Goal: Task Accomplishment & Management: Manage account settings

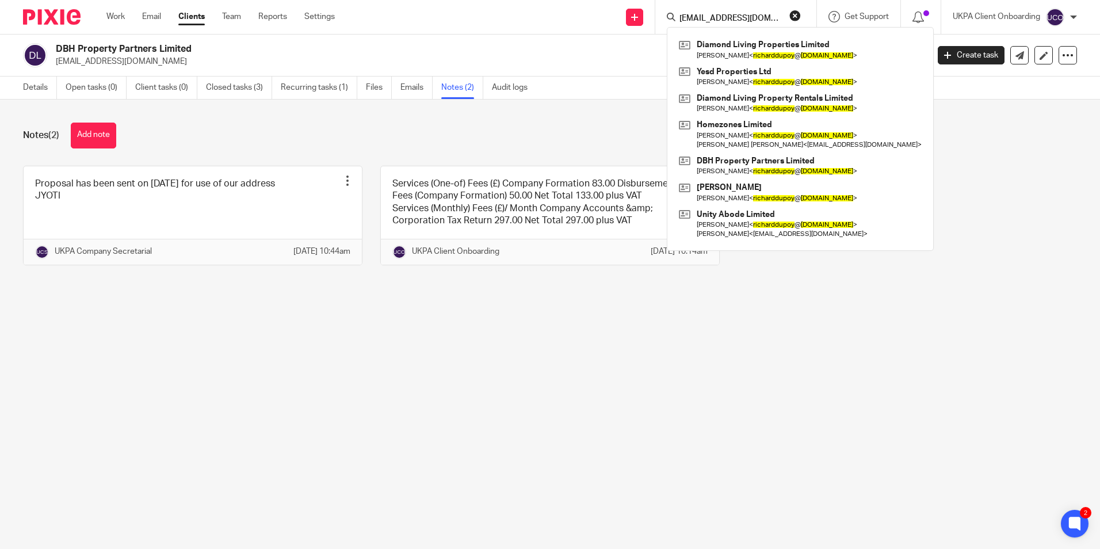
click at [798, 16] on button "reset" at bounding box center [796, 16] width 12 height 12
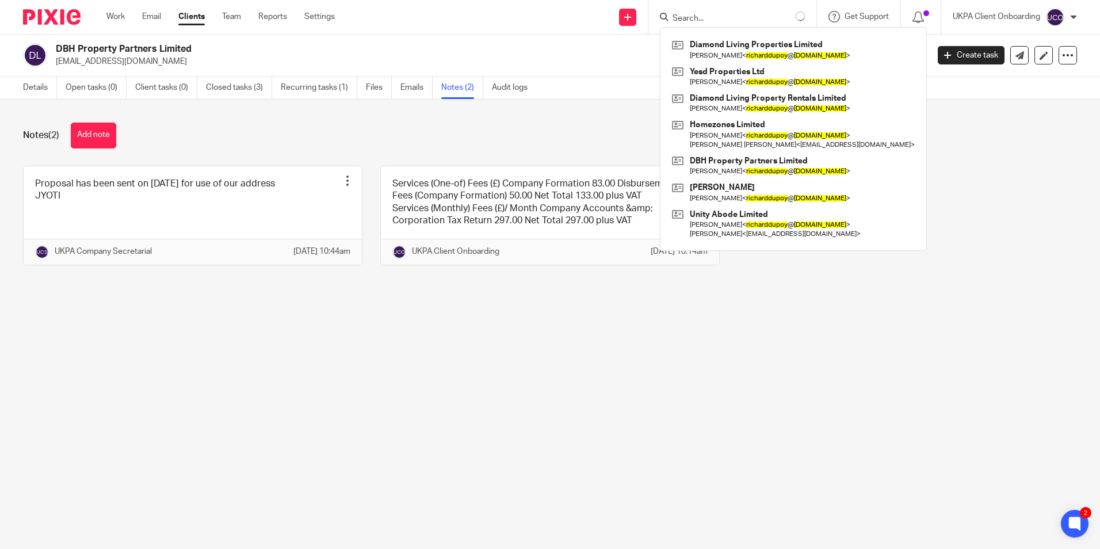
click at [767, 22] on input "Search" at bounding box center [724, 19] width 104 height 10
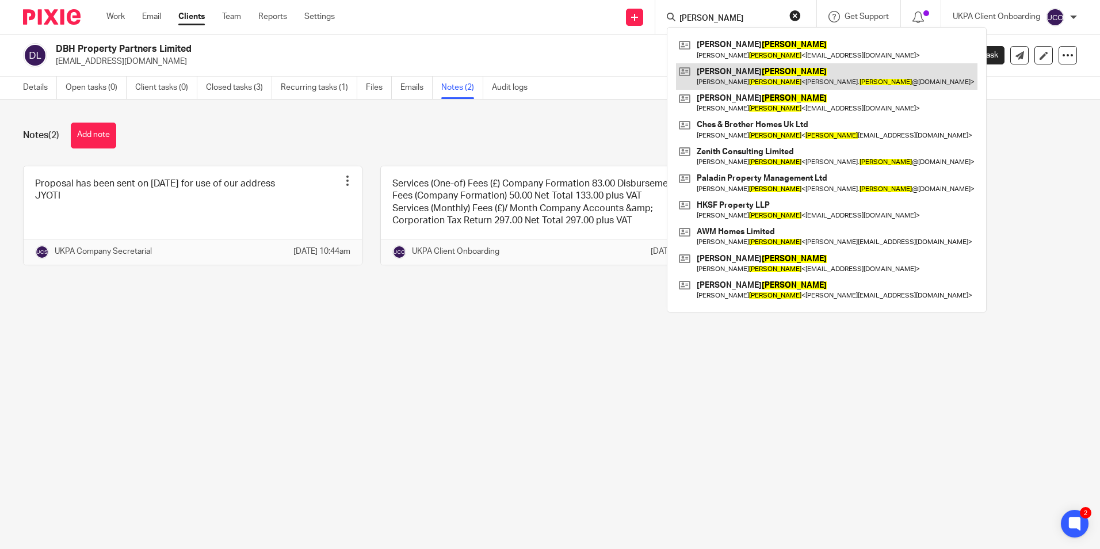
type input "wright"
drag, startPoint x: 722, startPoint y: 77, endPoint x: 643, endPoint y: 9, distance: 104.1
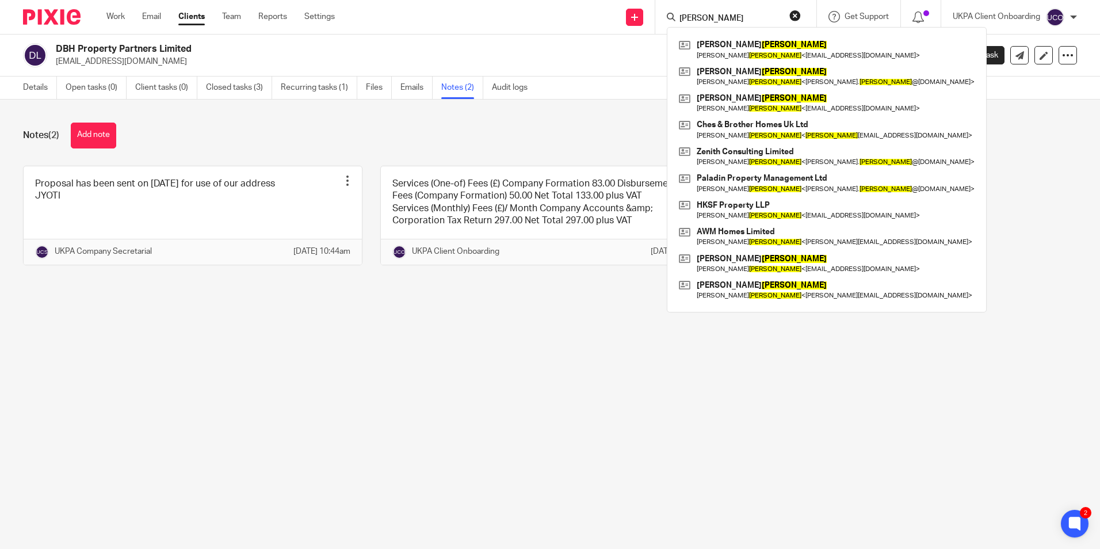
click at [722, 78] on link at bounding box center [827, 76] width 302 height 26
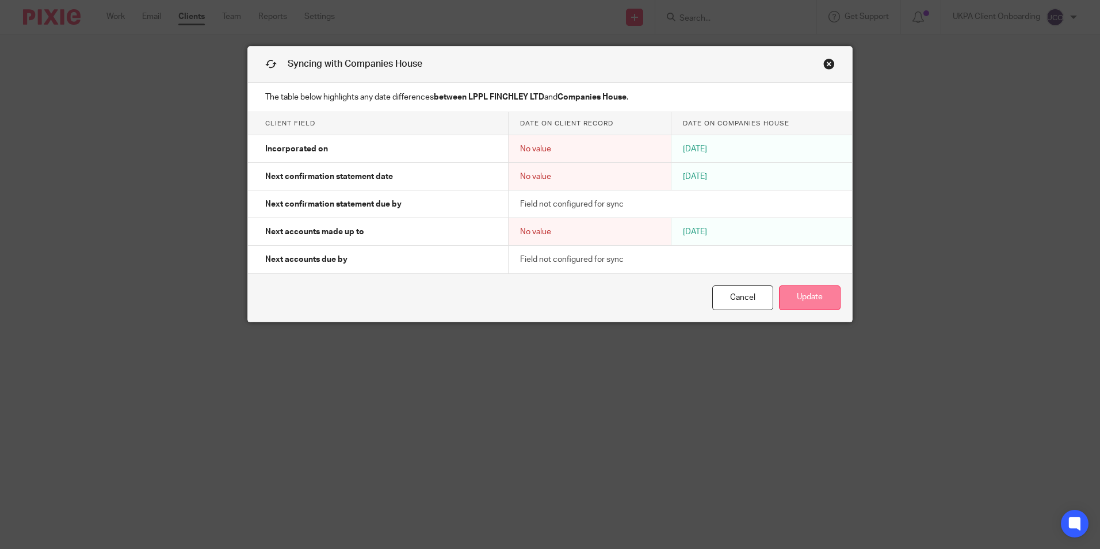
click at [820, 298] on button "Update" at bounding box center [810, 297] width 62 height 25
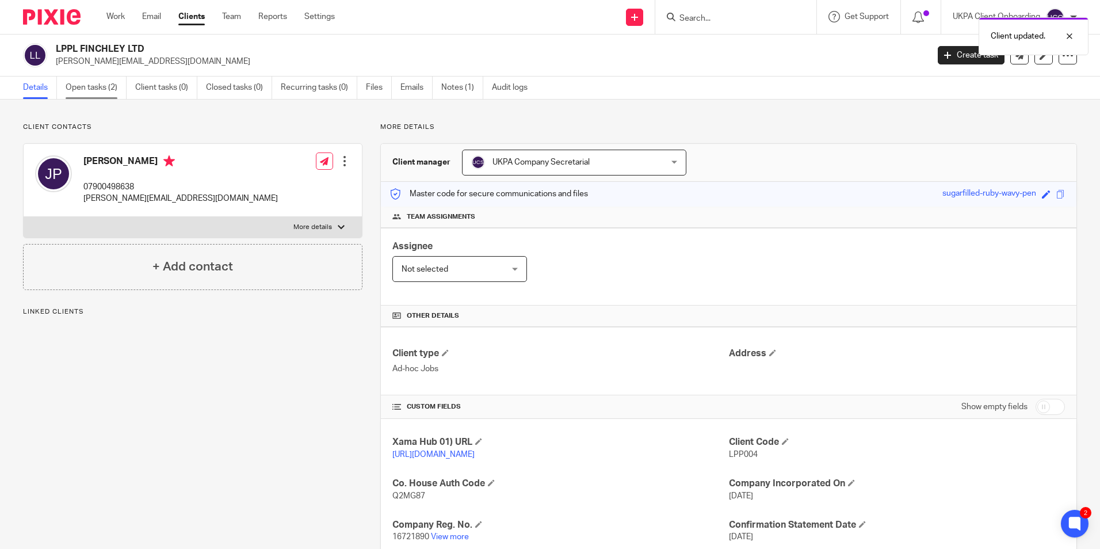
click at [106, 90] on link "Open tasks (2)" at bounding box center [96, 88] width 61 height 22
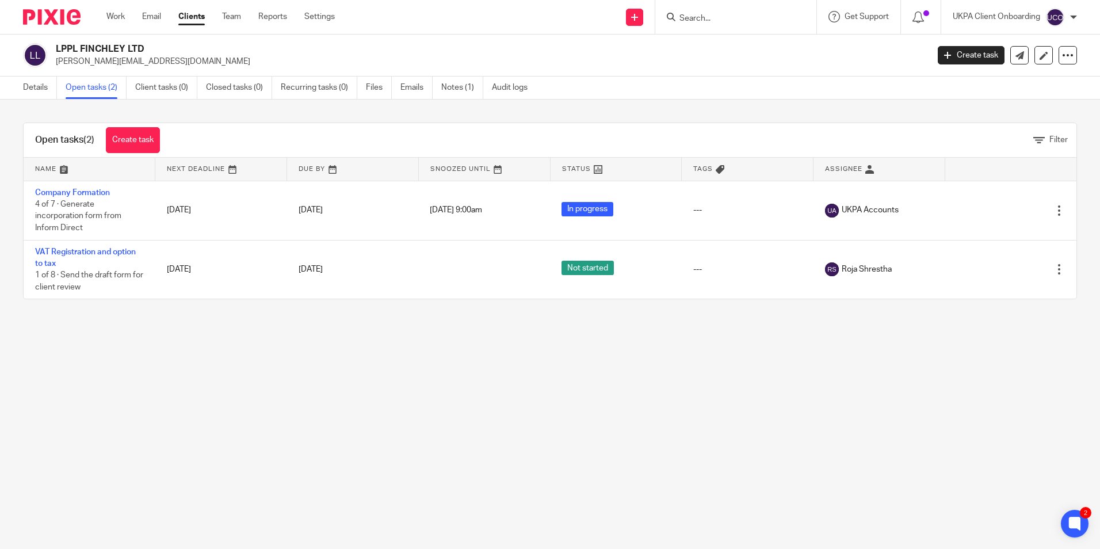
click at [739, 20] on input "Search" at bounding box center [731, 19] width 104 height 10
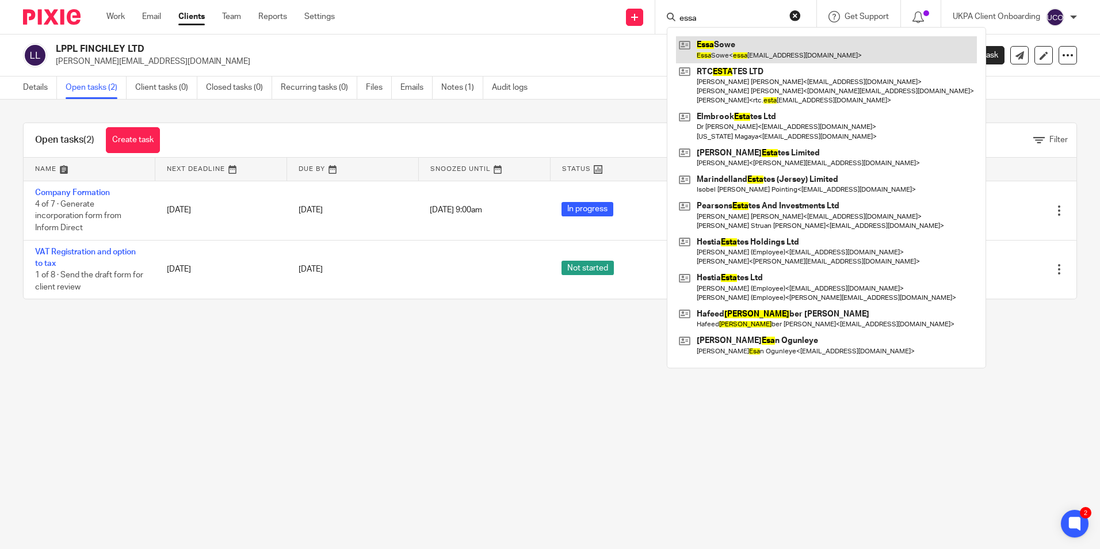
type input "essa"
click at [710, 49] on link at bounding box center [826, 49] width 301 height 26
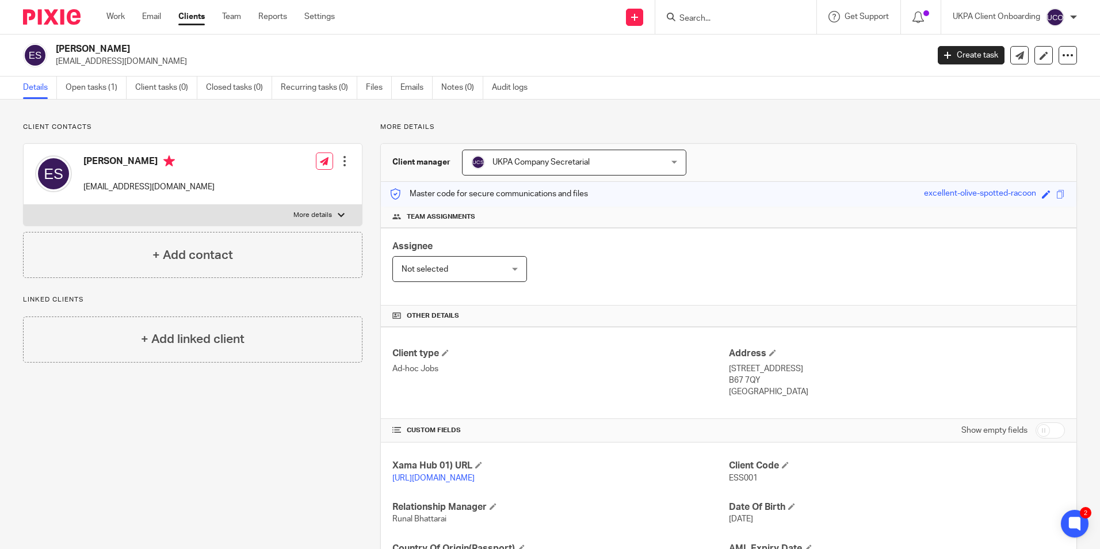
click at [718, 19] on input "Search" at bounding box center [731, 19] width 104 height 10
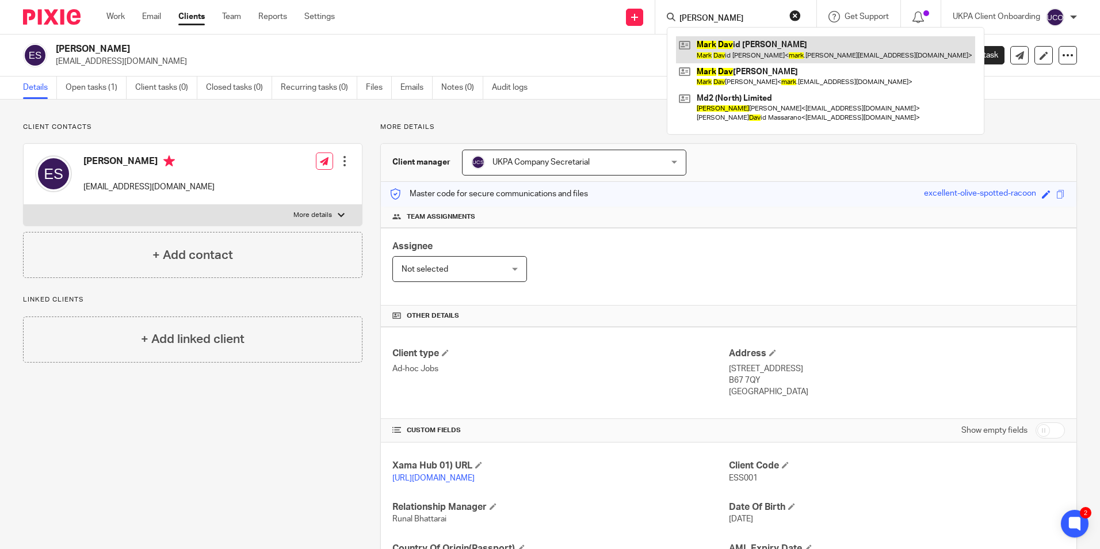
type input "mark dav"
click at [746, 51] on link at bounding box center [825, 49] width 299 height 26
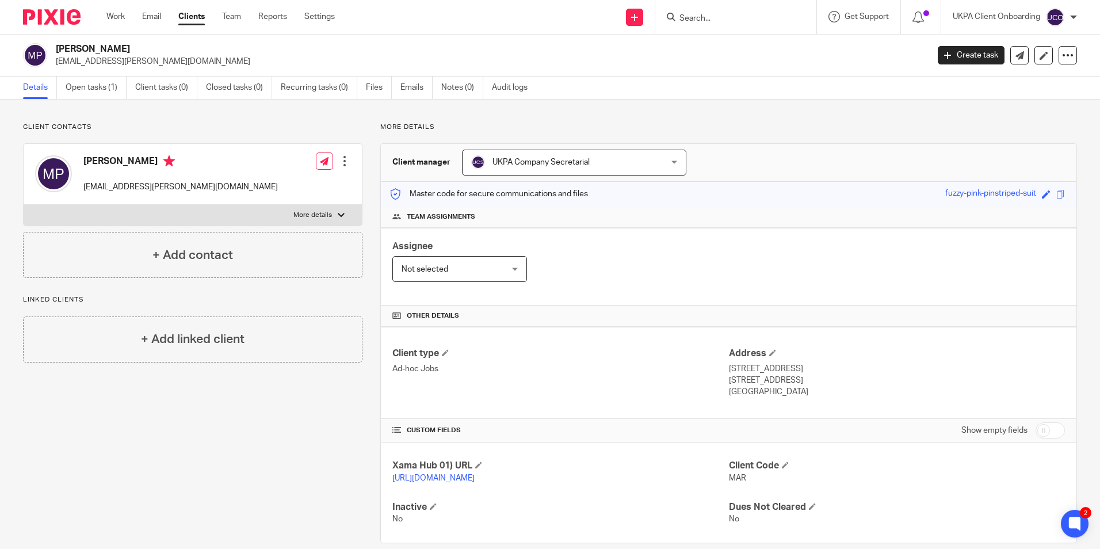
click at [748, 18] on input "Search" at bounding box center [731, 19] width 104 height 10
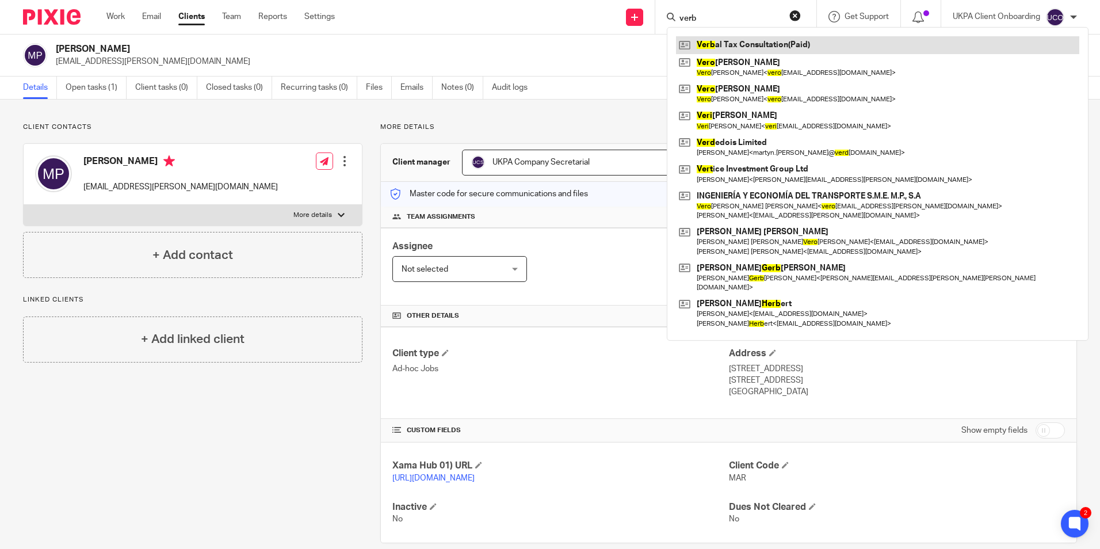
type input "verb"
click at [749, 37] on link at bounding box center [877, 44] width 403 height 17
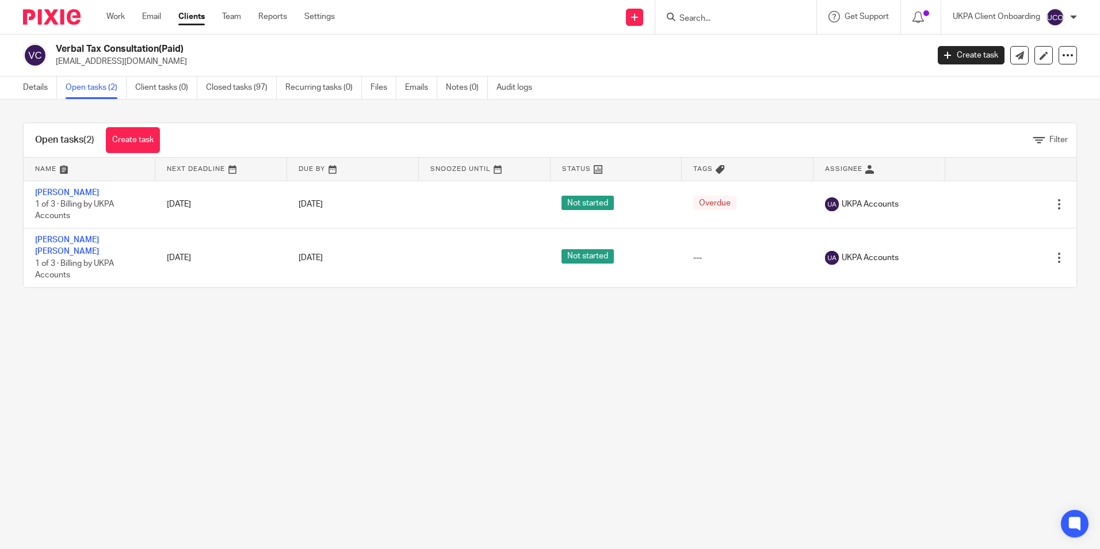
click at [266, 85] on link "Closed tasks (97)" at bounding box center [241, 88] width 71 height 22
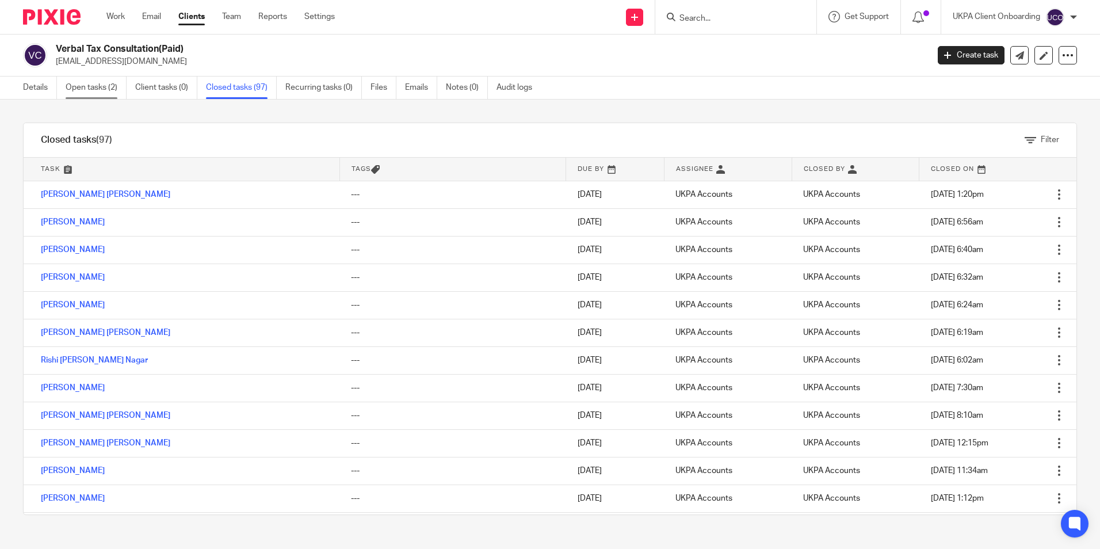
click at [100, 92] on link "Open tasks (2)" at bounding box center [96, 88] width 61 height 22
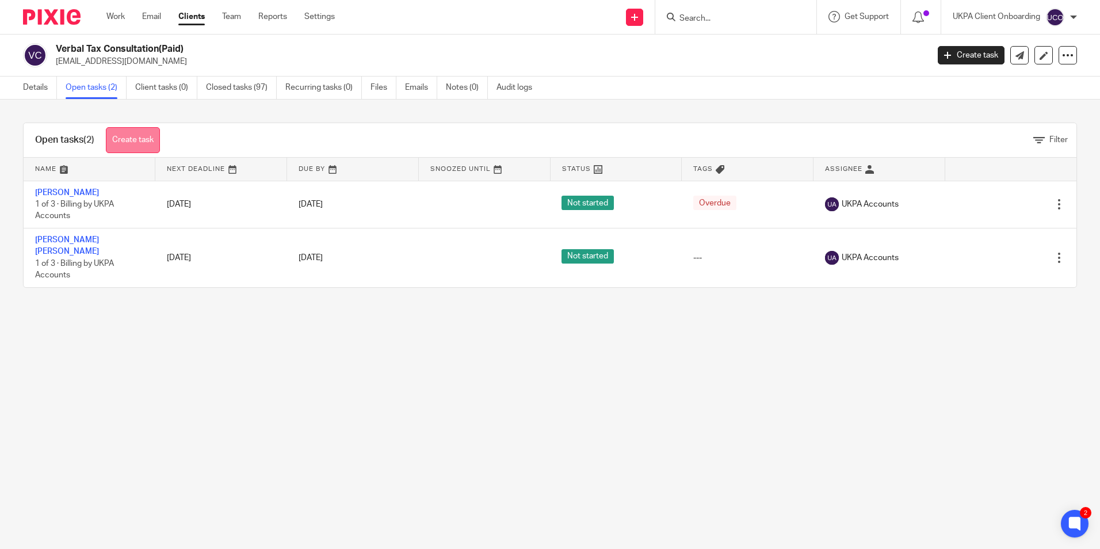
click at [119, 142] on link "Create task" at bounding box center [133, 140] width 54 height 26
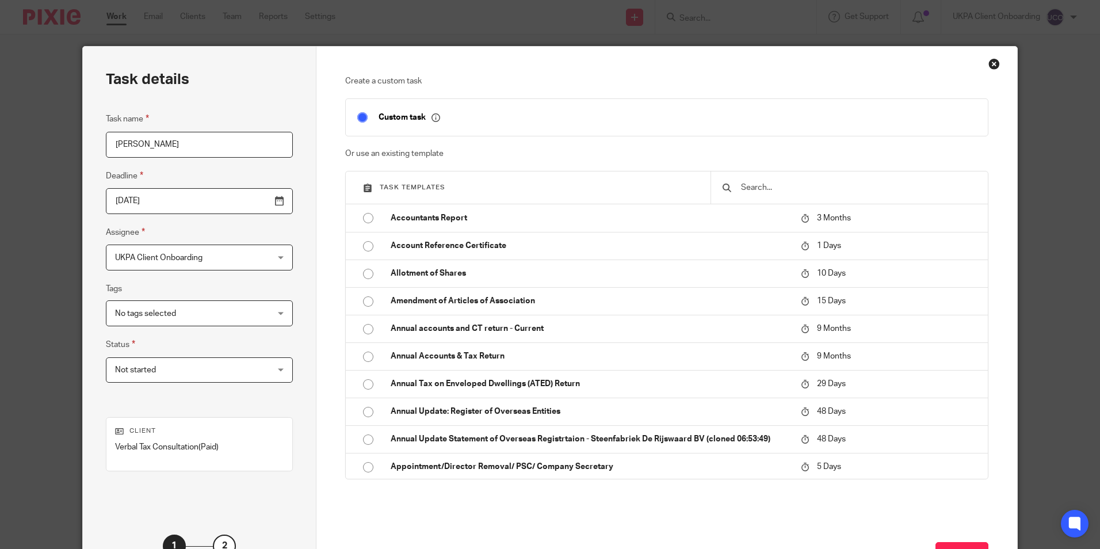
type input "[PERSON_NAME]"
click at [776, 185] on input "text" at bounding box center [858, 187] width 237 height 13
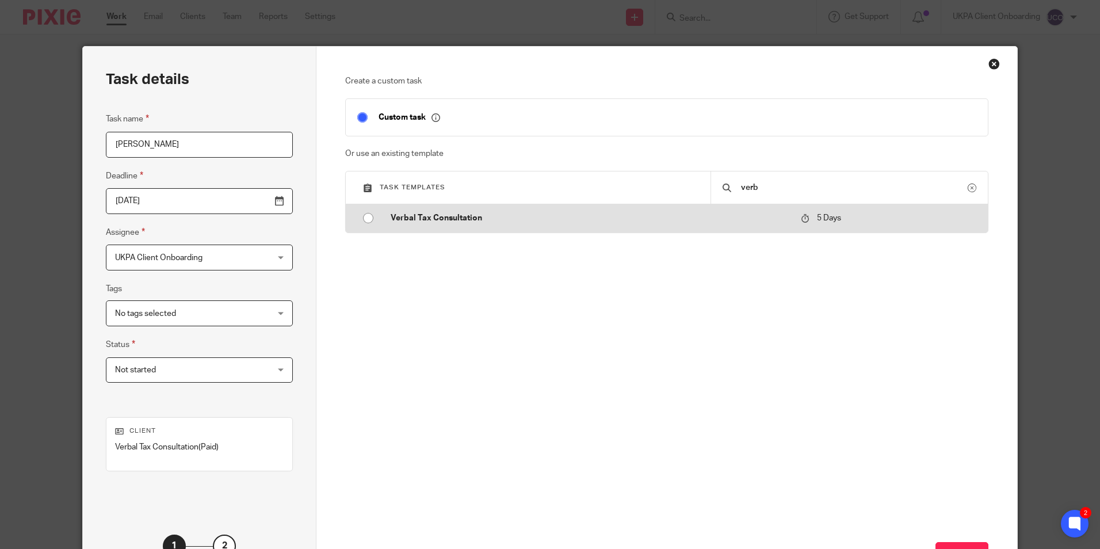
type input "verb"
click at [471, 218] on p "Verbal Tax Consultation" at bounding box center [590, 218] width 399 height 12
type input "[DATE]"
checkbox input "false"
radio input "true"
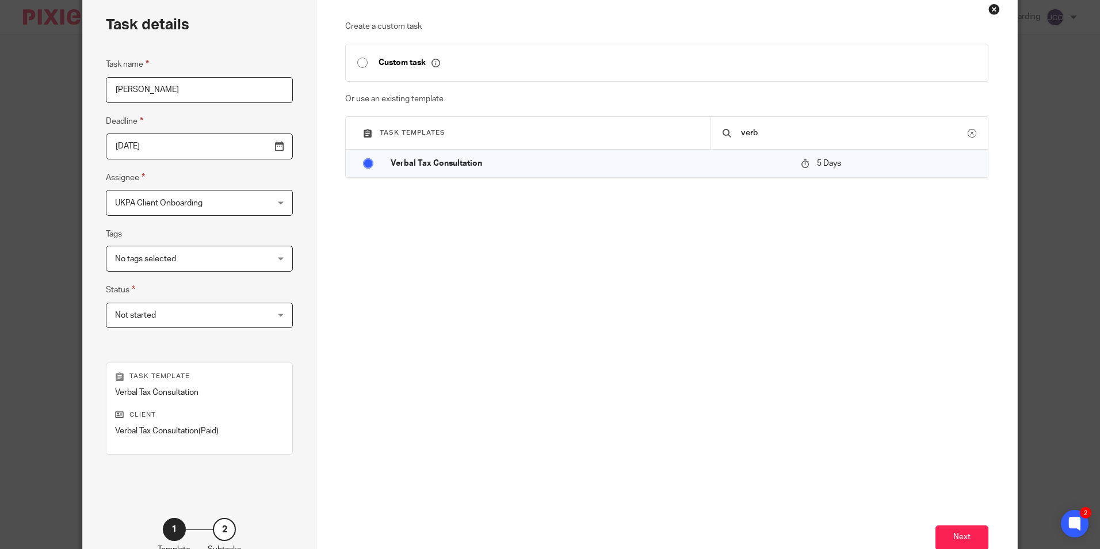
scroll to position [131, 0]
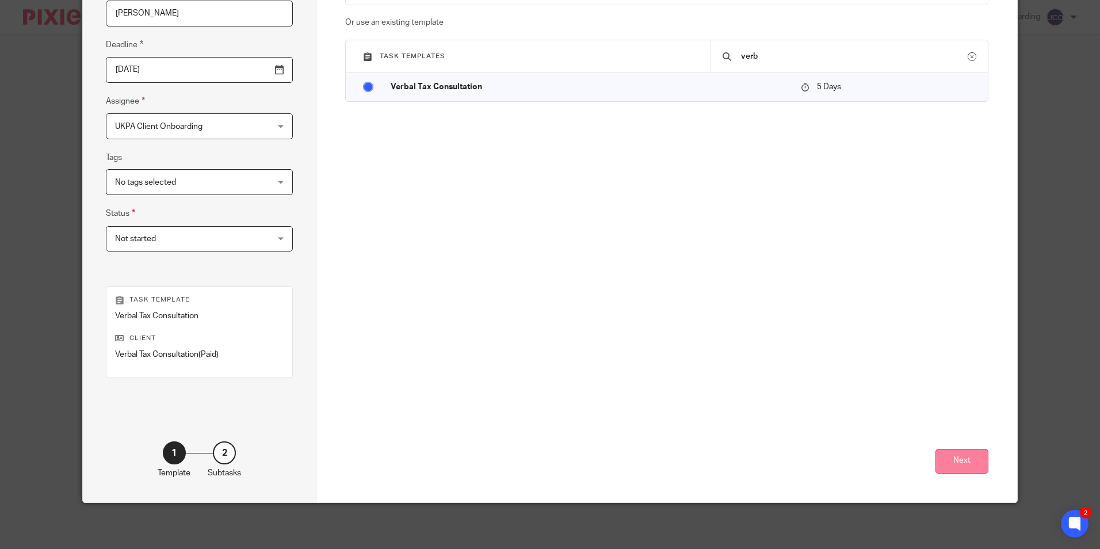
click at [961, 457] on button "Next" at bounding box center [962, 461] width 53 height 25
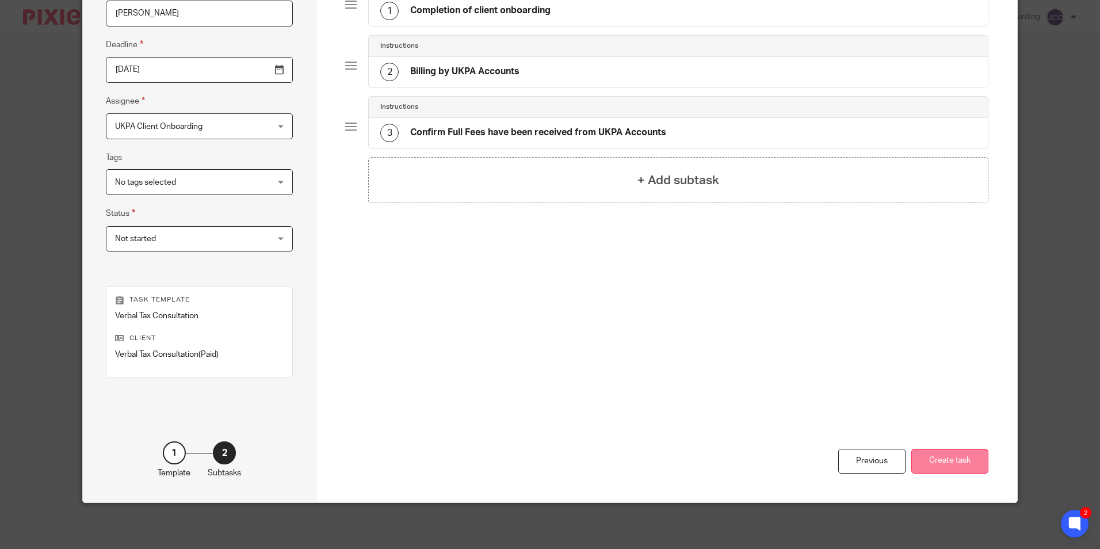
click at [961, 469] on button "Create task" at bounding box center [950, 461] width 77 height 25
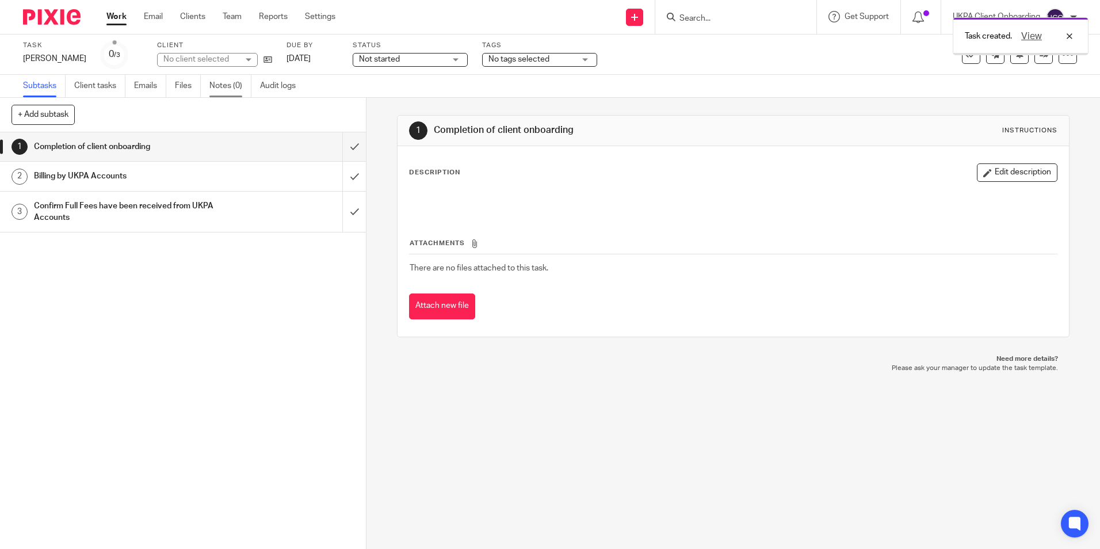
click at [219, 86] on link "Notes (0)" at bounding box center [231, 86] width 42 height 22
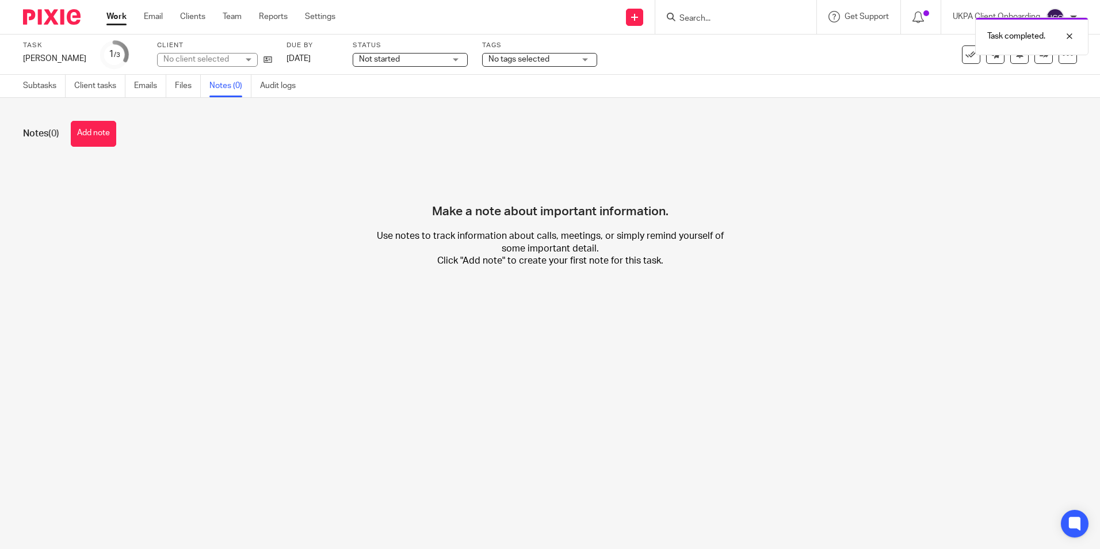
click at [102, 138] on button "Add note" at bounding box center [93, 134] width 45 height 26
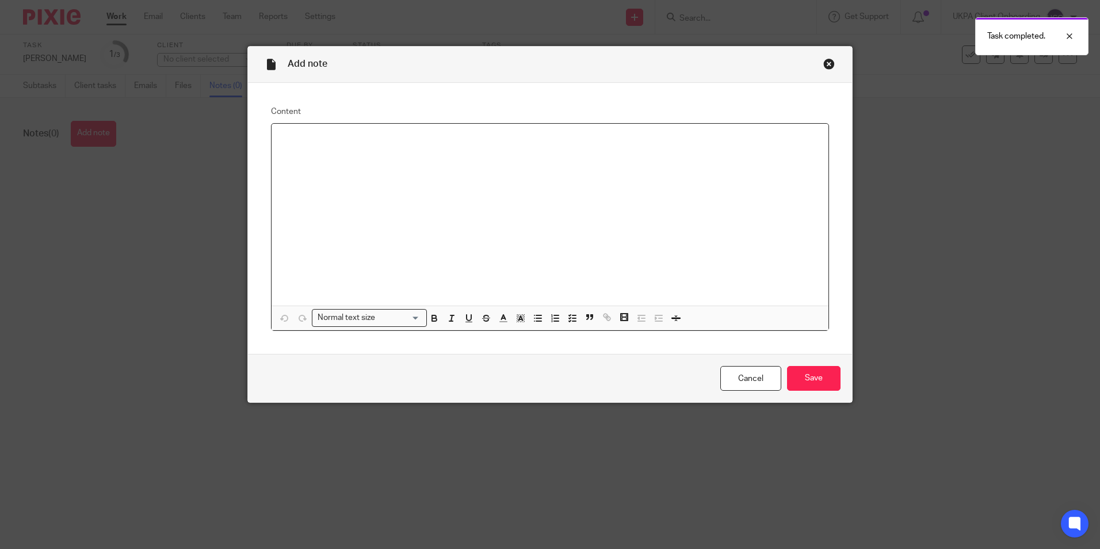
click at [438, 157] on div at bounding box center [550, 215] width 557 height 182
paste div
click at [808, 380] on input "Save" at bounding box center [814, 378] width 54 height 25
click at [420, 143] on p "robertdonarski100@gmail.com" at bounding box center [550, 139] width 539 height 12
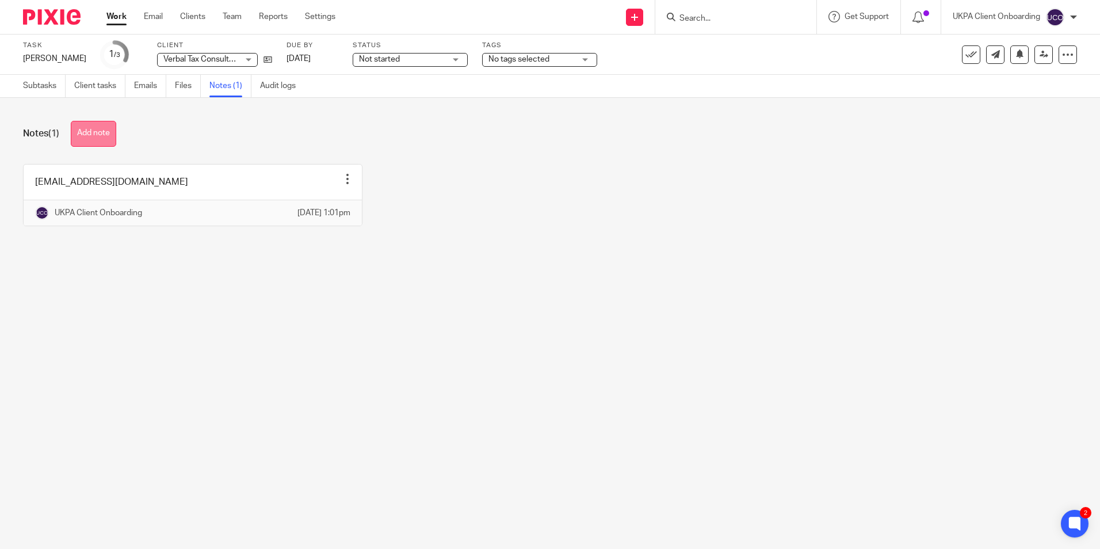
click at [93, 141] on button "Add note" at bounding box center [93, 134] width 45 height 26
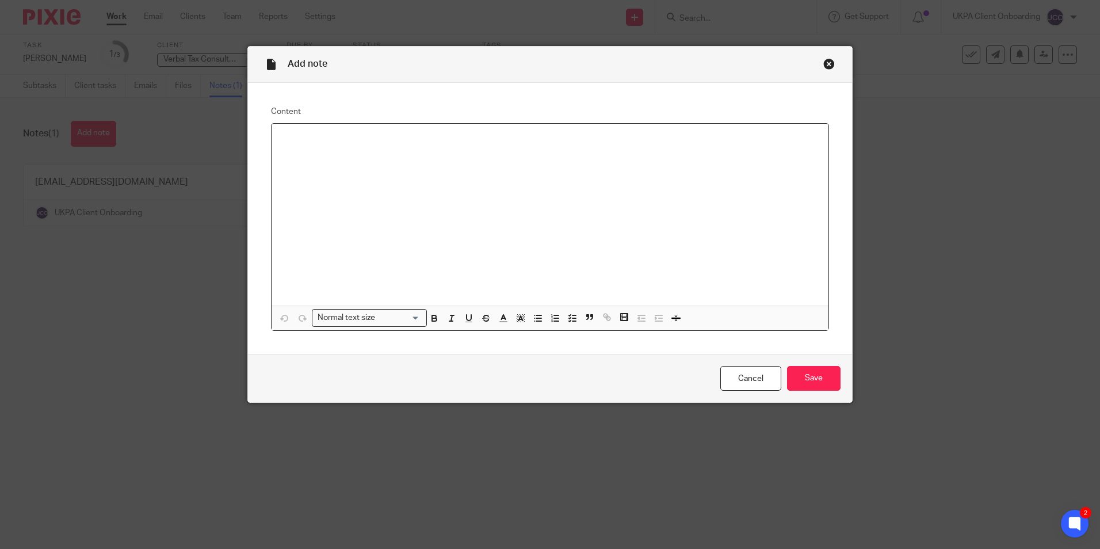
click at [357, 153] on div at bounding box center [550, 215] width 557 height 182
paste div
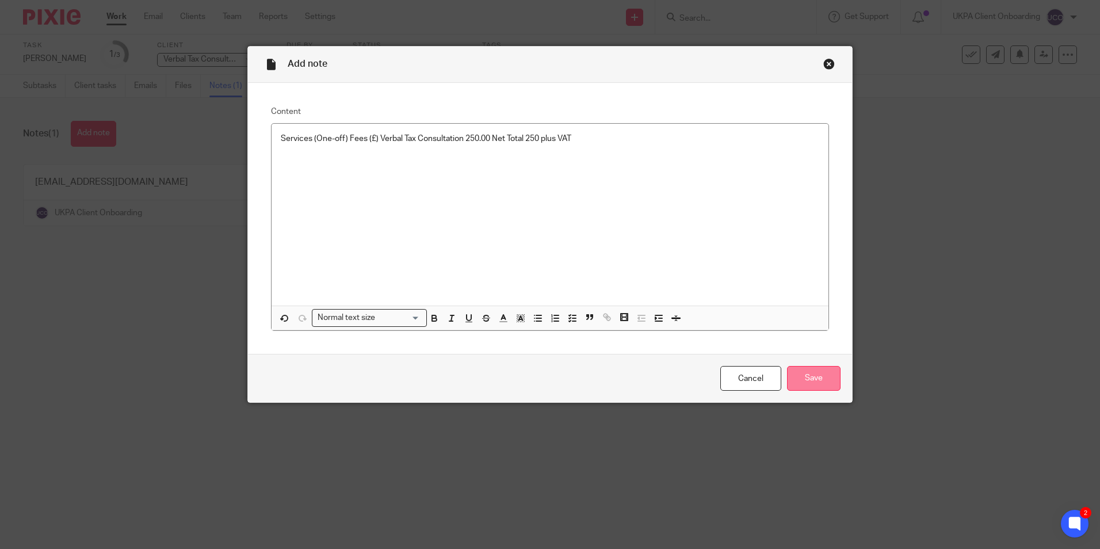
click at [818, 377] on input "Save" at bounding box center [814, 378] width 54 height 25
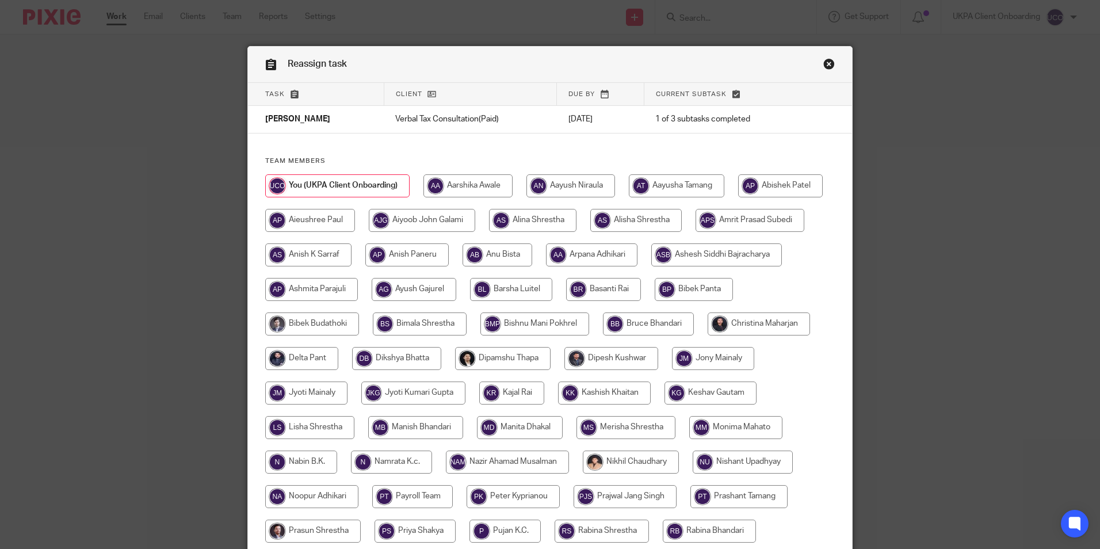
scroll to position [307, 0]
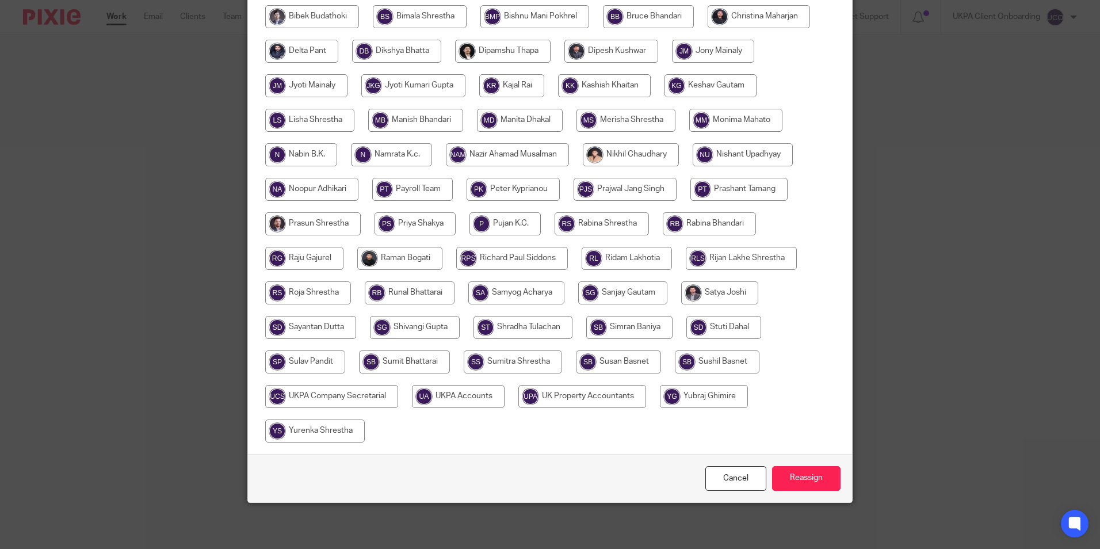
click at [505, 400] on input "radio" at bounding box center [458, 396] width 93 height 23
radio input "true"
click at [810, 477] on input "Reassign" at bounding box center [806, 478] width 68 height 25
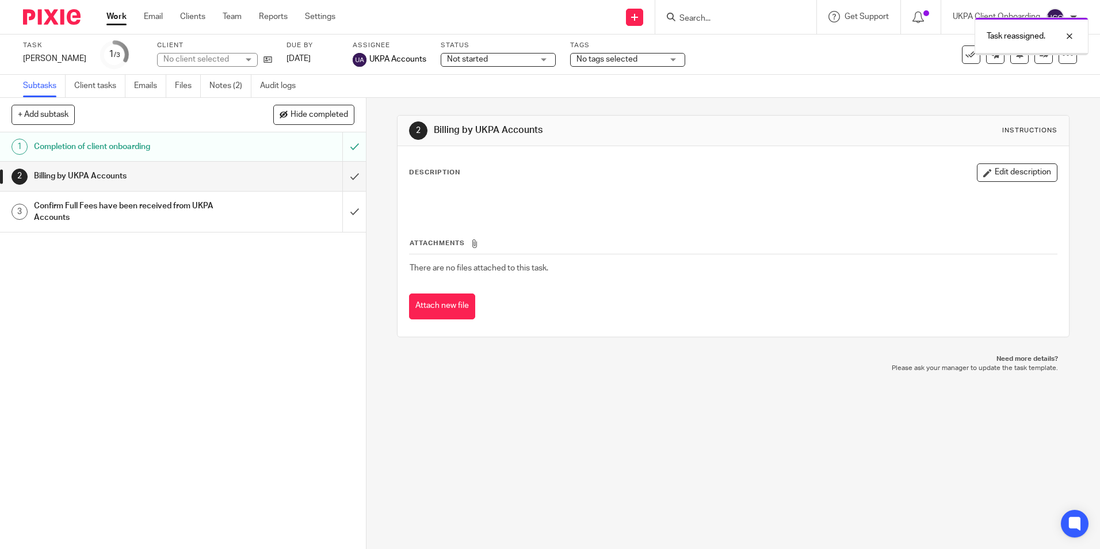
click at [222, 82] on link "Notes (2)" at bounding box center [231, 86] width 42 height 22
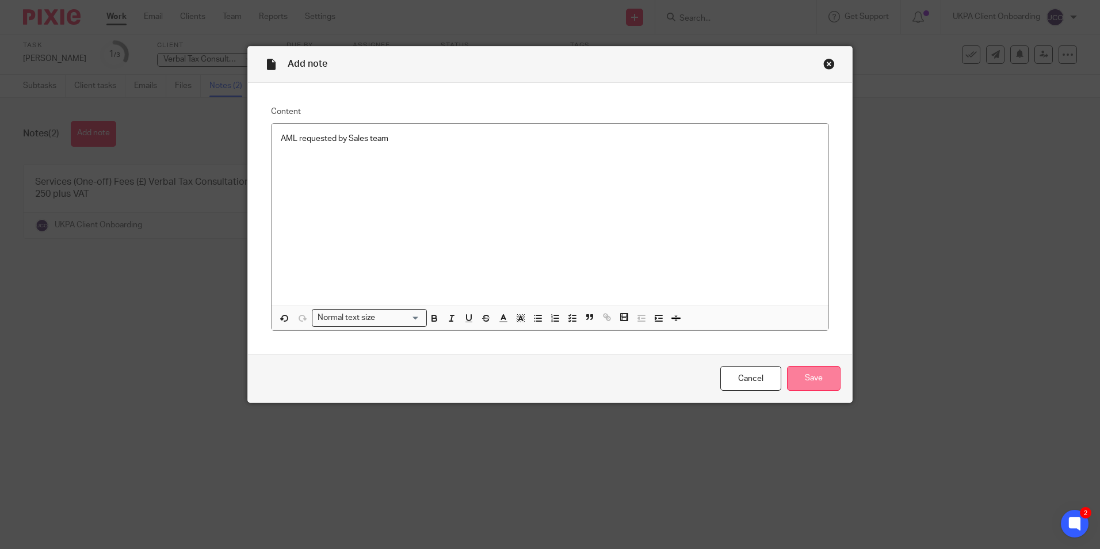
click at [798, 378] on input "Save" at bounding box center [814, 378] width 54 height 25
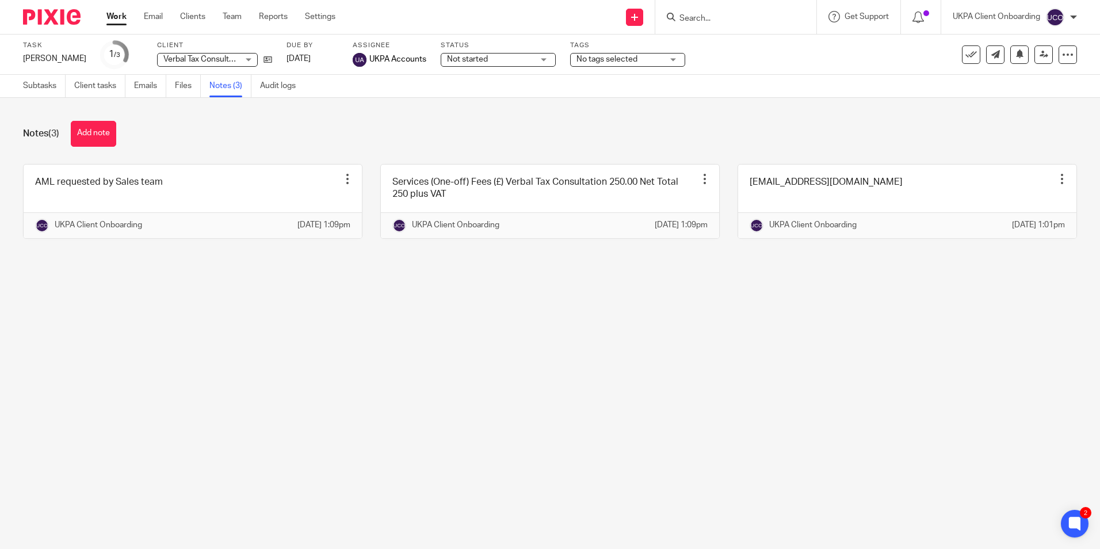
click at [710, 21] on input "Search" at bounding box center [731, 19] width 104 height 10
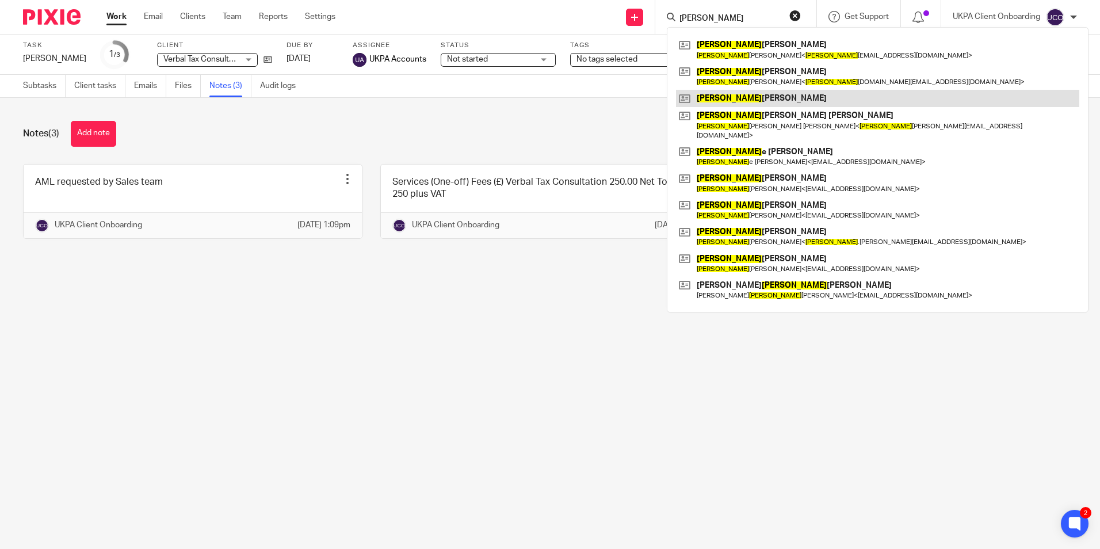
type input "[PERSON_NAME]"
click at [763, 94] on link at bounding box center [877, 98] width 403 height 17
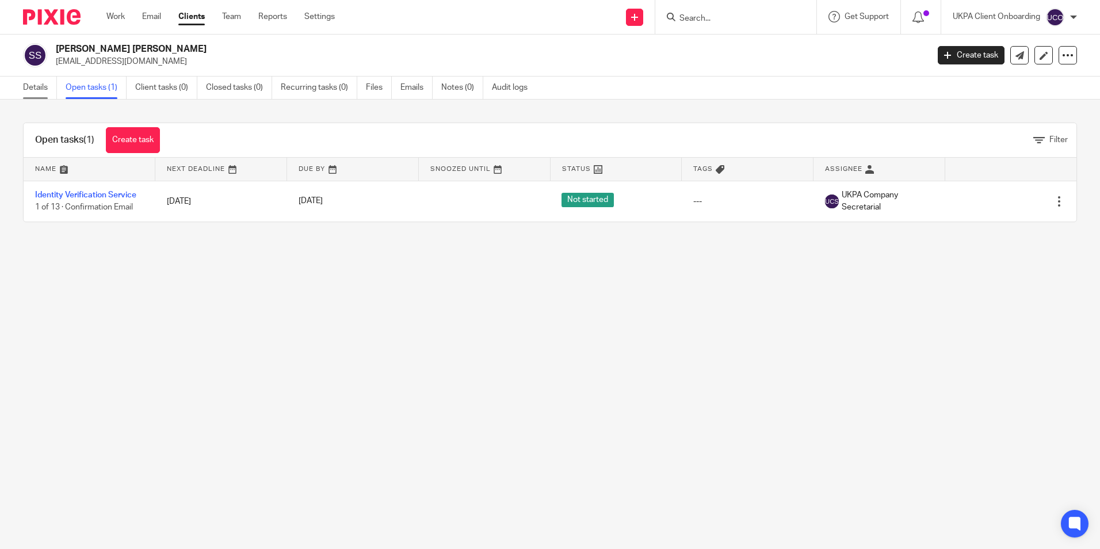
click at [52, 87] on link "Details" at bounding box center [40, 88] width 34 height 22
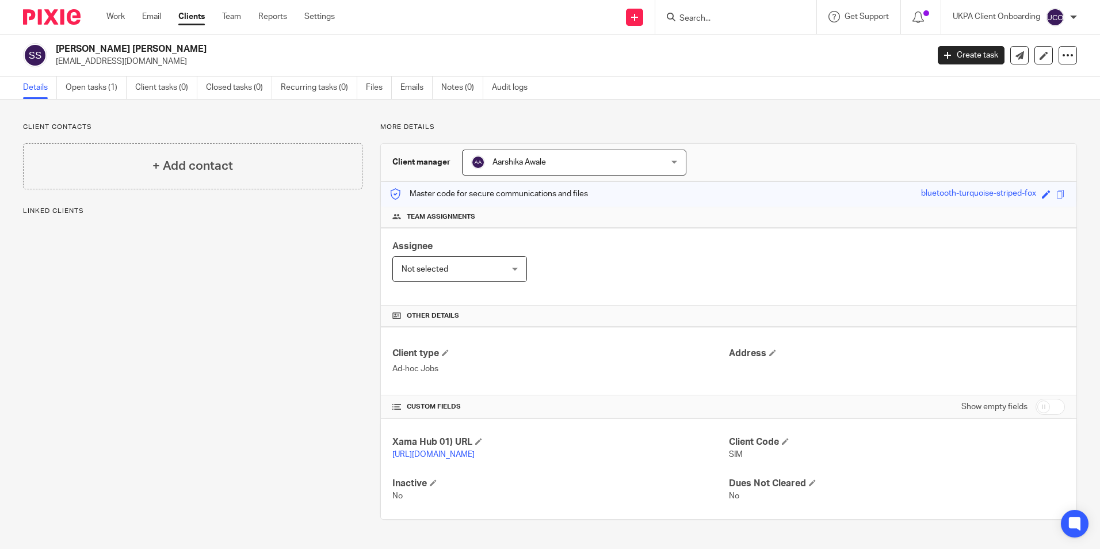
click at [674, 163] on div "Aarshika Awale Aarshika Awale" at bounding box center [574, 163] width 224 height 26
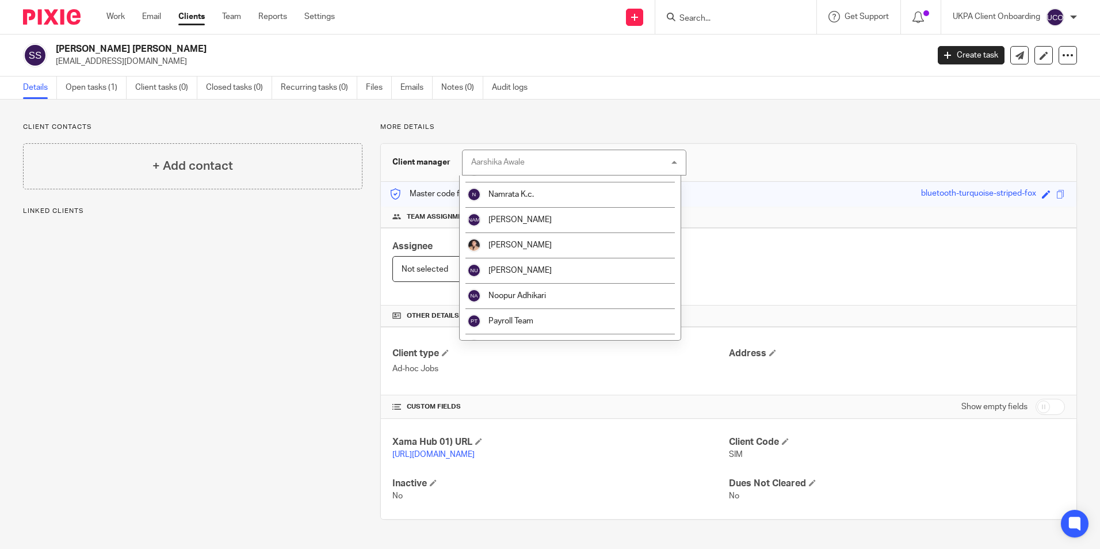
scroll to position [1861, 0]
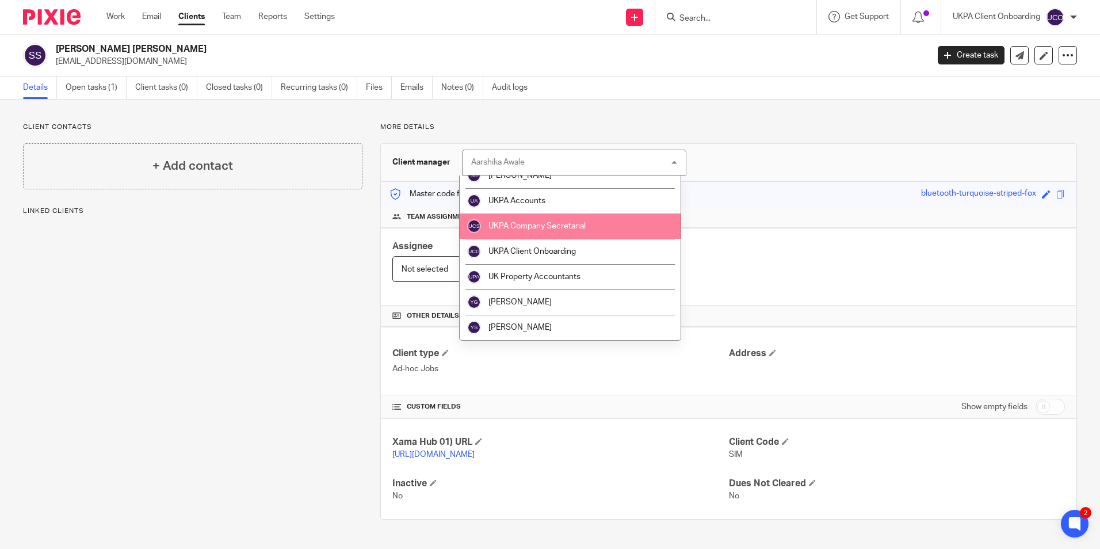
click at [561, 229] on span "UKPA Company Secretarial" at bounding box center [537, 226] width 97 height 8
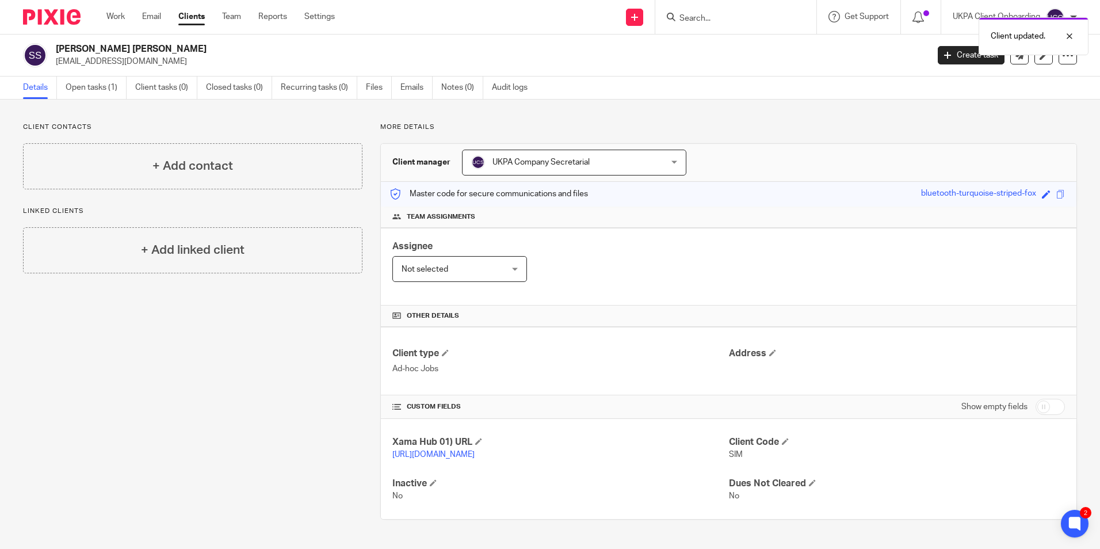
click at [717, 22] on div "Client updated." at bounding box center [819, 34] width 539 height 44
click at [715, 18] on div "Client updated." at bounding box center [819, 34] width 539 height 44
click at [717, 18] on input "Search" at bounding box center [731, 19] width 104 height 10
paste input "[EMAIL_ADDRESS][DOMAIN_NAME]"
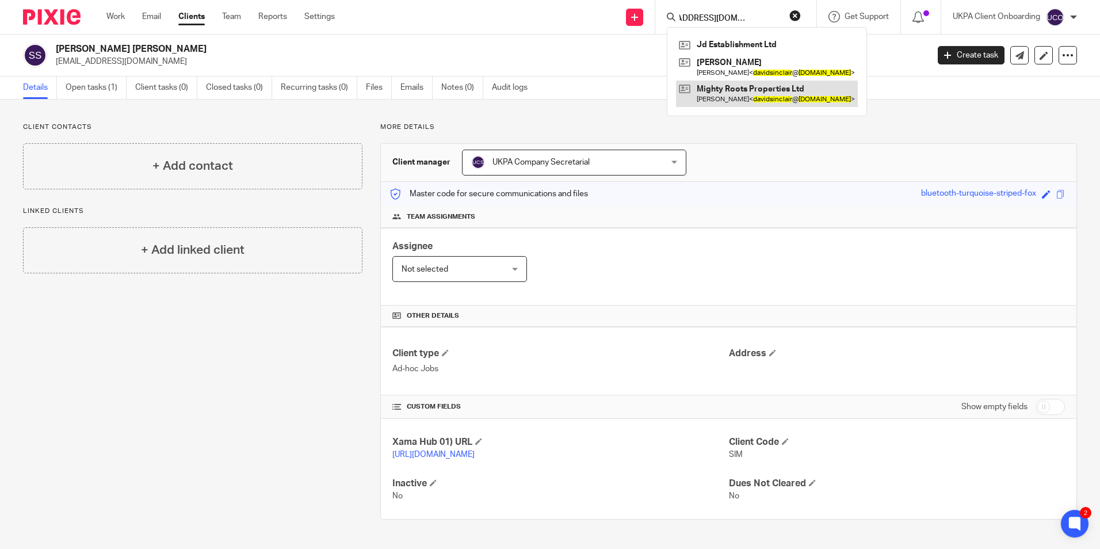
type input "[EMAIL_ADDRESS][DOMAIN_NAME]"
click at [715, 86] on link at bounding box center [767, 94] width 182 height 26
